Goal: Information Seeking & Learning: Learn about a topic

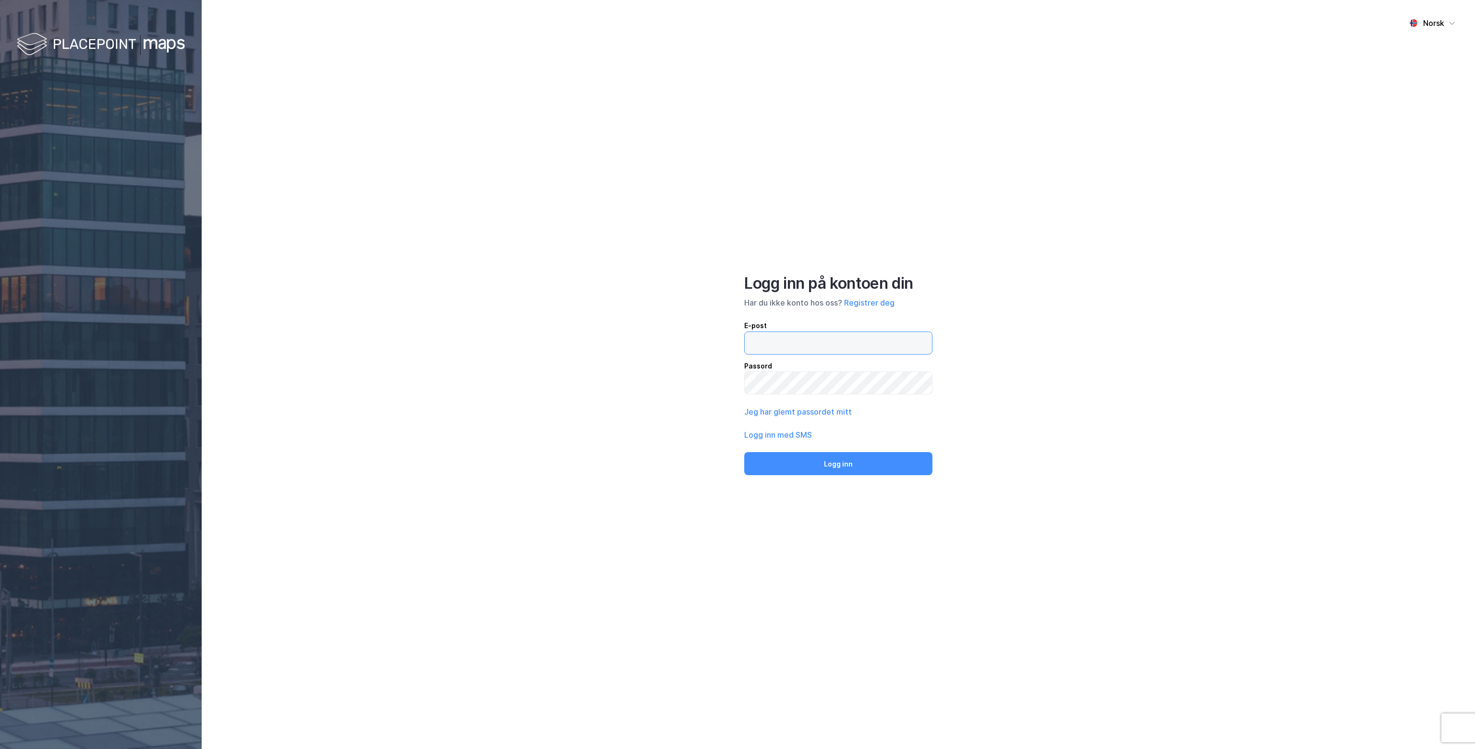
click at [848, 351] on input "email" at bounding box center [838, 343] width 187 height 22
drag, startPoint x: 863, startPoint y: 343, endPoint x: 642, endPoint y: 337, distance: 221.5
click at [642, 337] on div "Norsk Logg inn på kontoen din Har du ikke konto hos oss? Registrer deg E-post […" at bounding box center [839, 374] width 1274 height 749
paste input "investor"
type input "[EMAIL_ADDRESS][DOMAIN_NAME]"
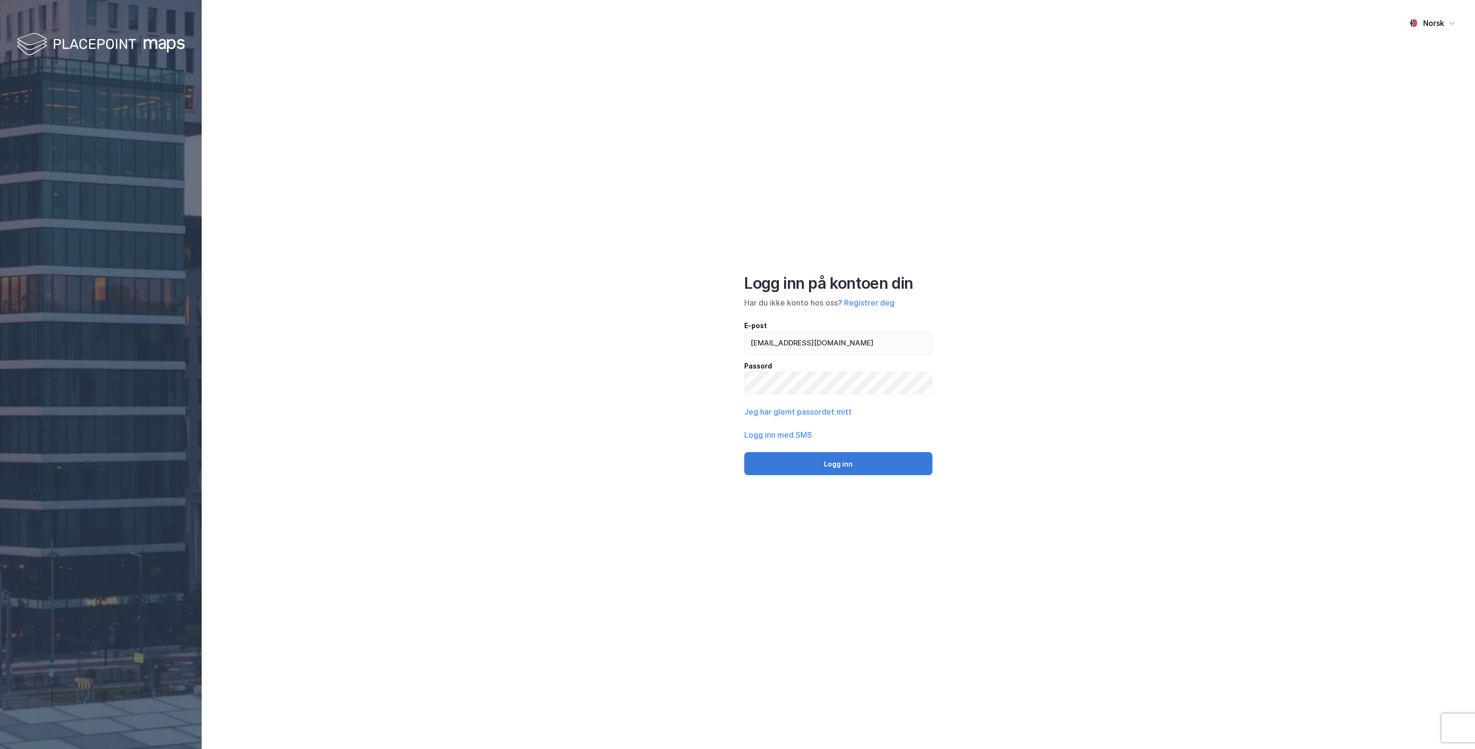
click at [817, 461] on button "Logg inn" at bounding box center [838, 463] width 188 height 23
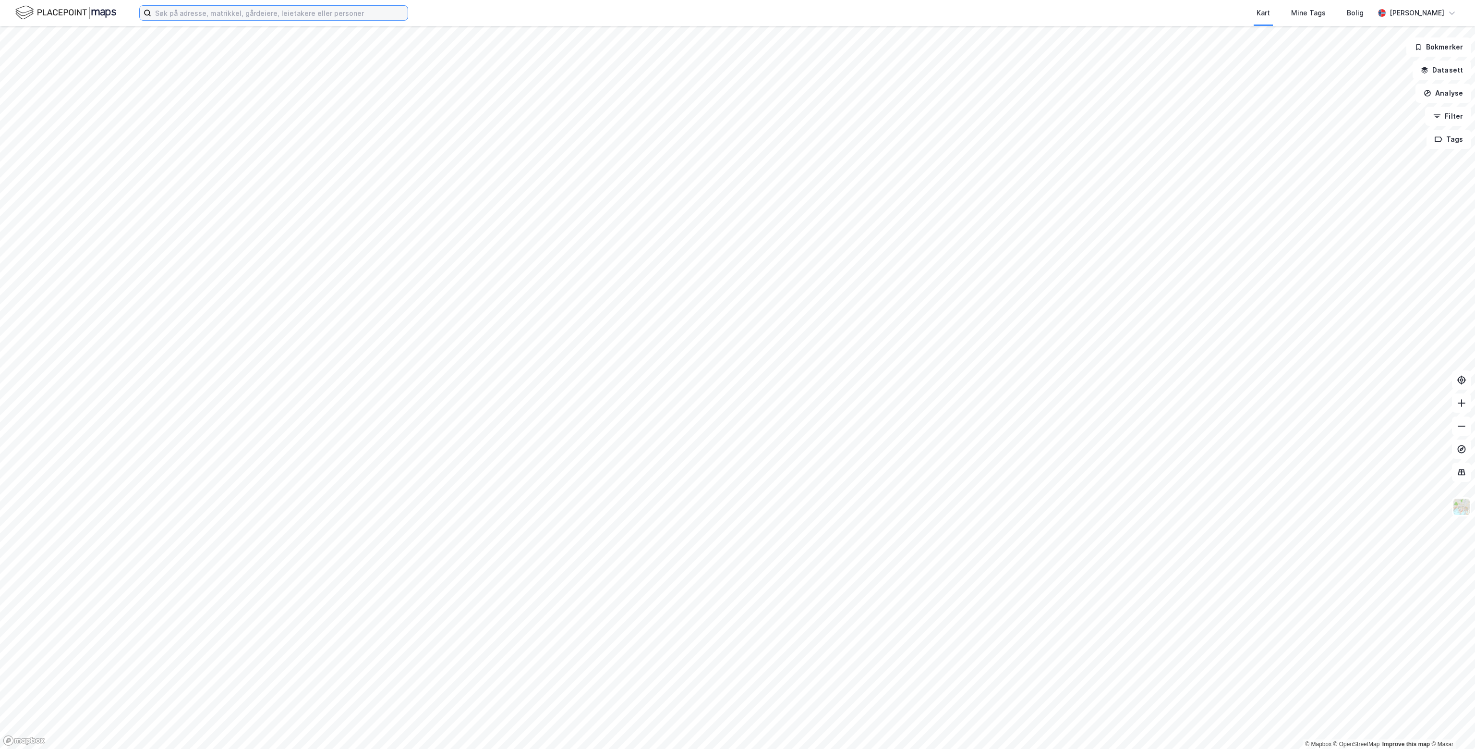
click at [276, 14] on input at bounding box center [279, 13] width 256 height 14
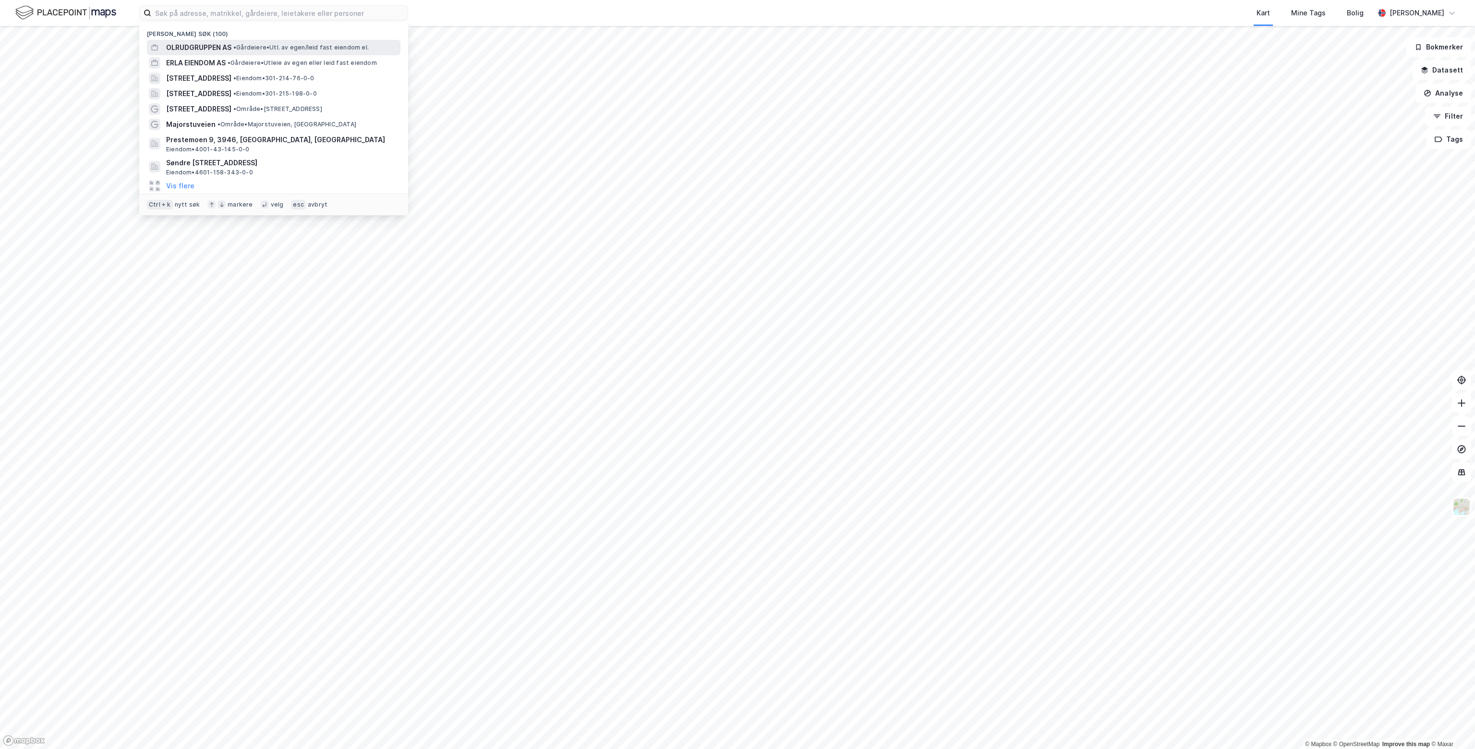
click at [198, 45] on span "OLRUDGRUPPEN AS" at bounding box center [198, 48] width 65 height 12
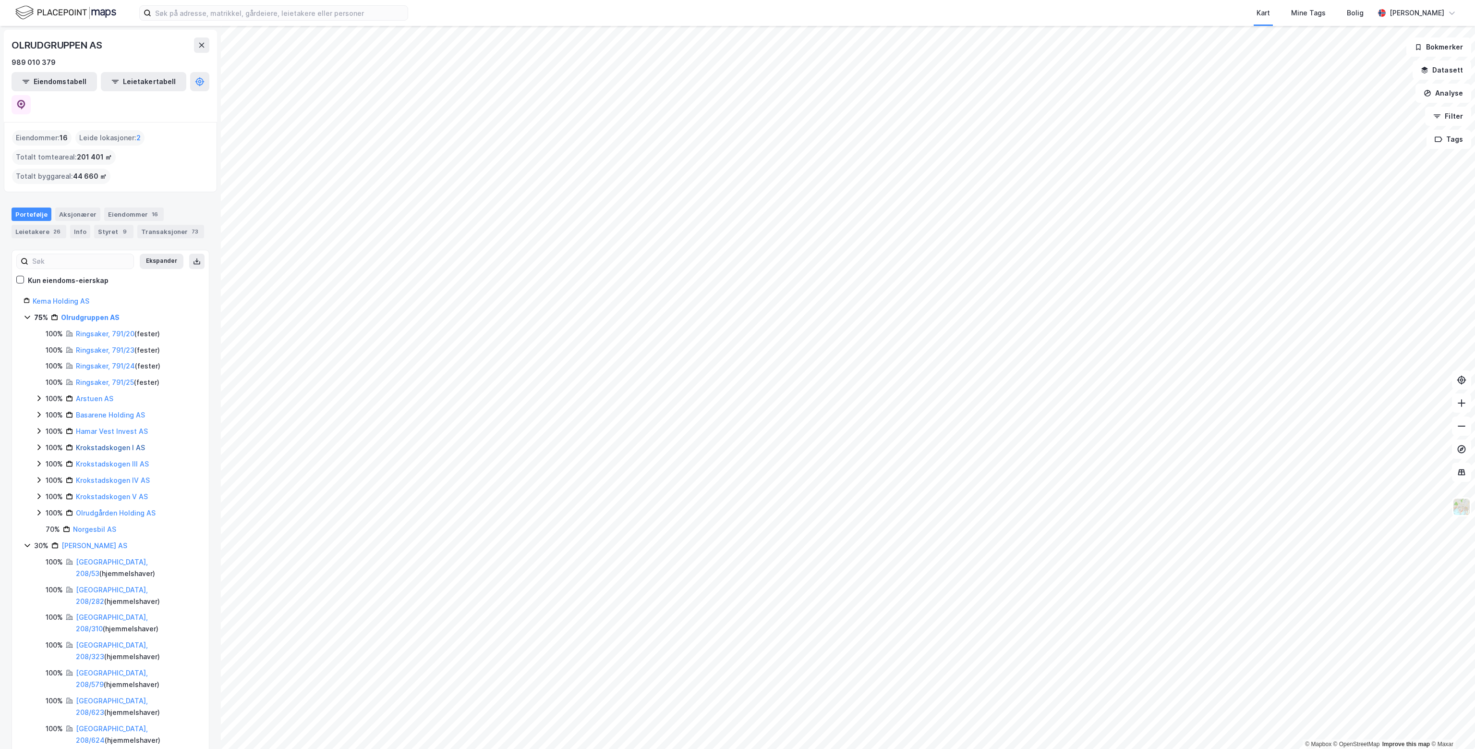
click at [89, 443] on link "Krokstadskogen I AS" at bounding box center [110, 447] width 69 height 8
